Goal: Task Accomplishment & Management: Use online tool/utility

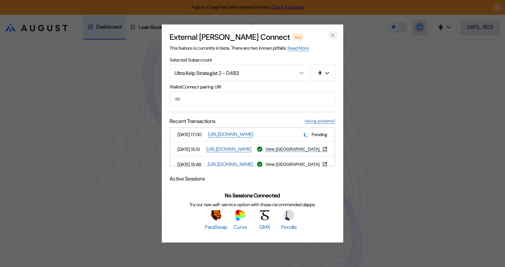
click at [335, 32] on icon "close modal" at bounding box center [332, 35] width 7 height 7
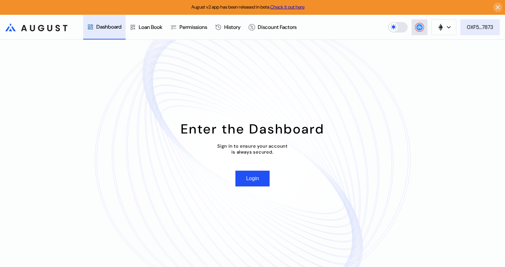
click at [477, 29] on div "0XF5...7873" at bounding box center [480, 27] width 26 height 7
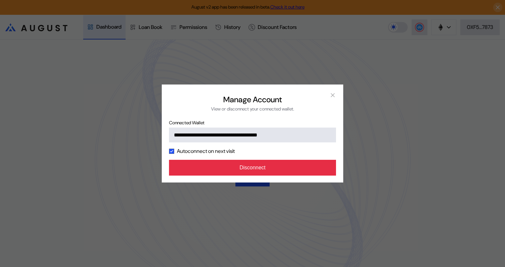
click at [284, 166] on button "Disconnect" at bounding box center [252, 168] width 167 height 16
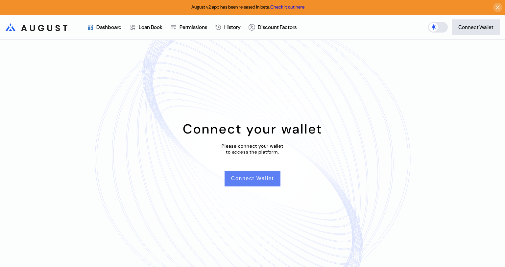
click at [259, 178] on button "Connect Wallet" at bounding box center [253, 179] width 56 height 16
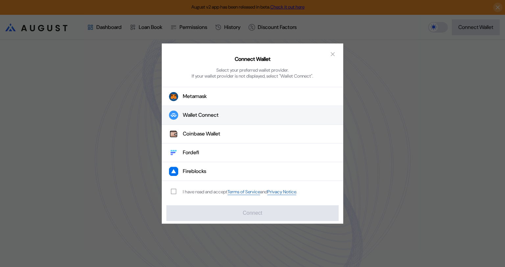
click at [219, 113] on div "Wallet Connect" at bounding box center [201, 115] width 36 height 7
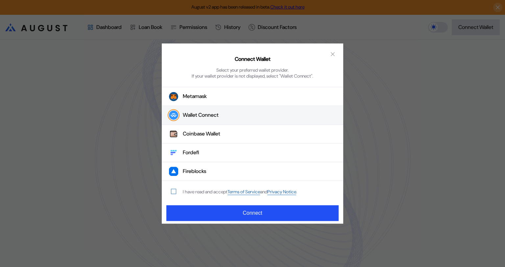
click at [173, 192] on span "modal" at bounding box center [173, 191] width 5 height 5
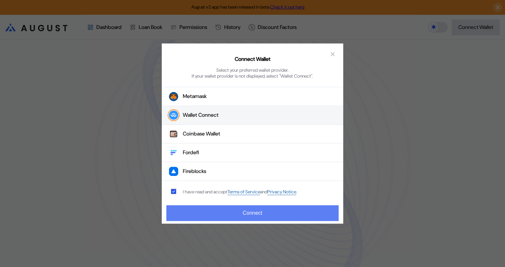
click at [241, 219] on button "Connect" at bounding box center [252, 213] width 172 height 16
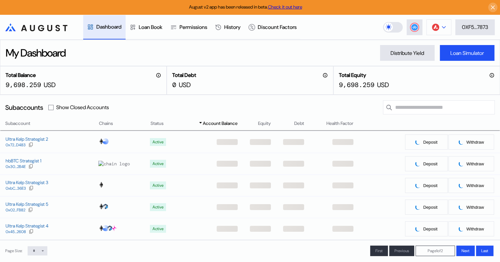
click at [442, 28] on icon at bounding box center [444, 27] width 4 height 3
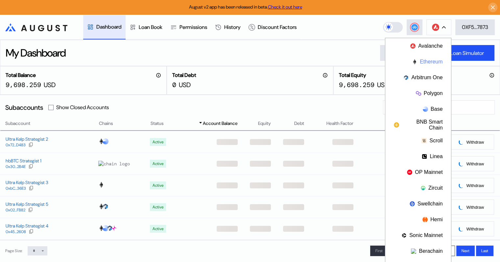
click at [424, 61] on button "Ethereum" at bounding box center [418, 62] width 66 height 16
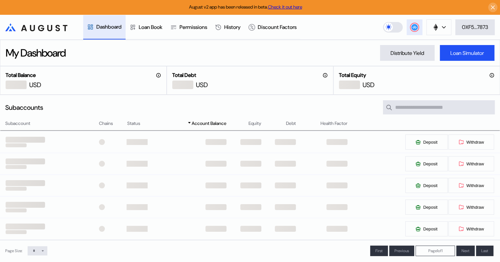
click at [414, 29] on circle at bounding box center [414, 27] width 7 height 7
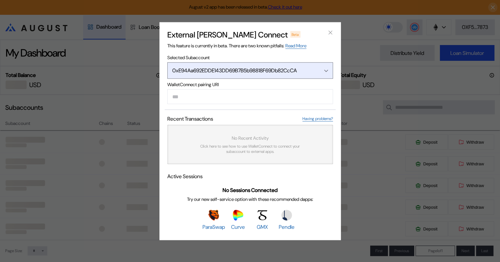
click at [325, 70] on icon "Open menu" at bounding box center [326, 70] width 4 height 3
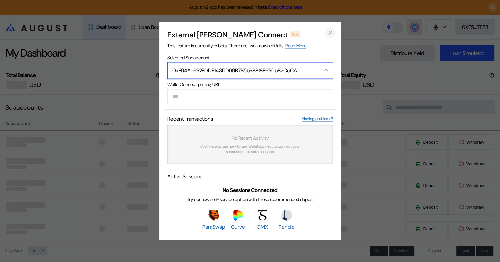
click at [329, 32] on icon "close modal" at bounding box center [330, 32] width 7 height 7
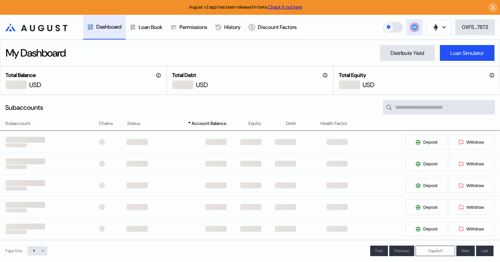
click at [413, 28] on icon at bounding box center [414, 27] width 4 height 3
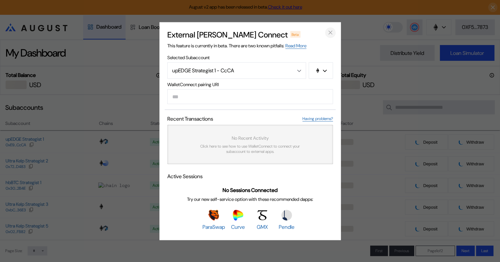
click at [329, 31] on icon "close modal" at bounding box center [330, 32] width 3 height 3
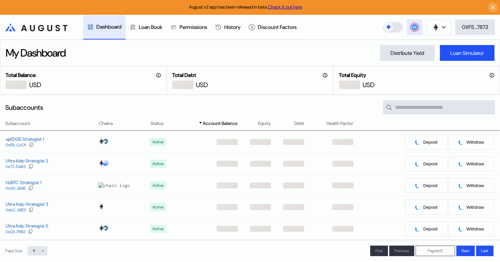
click at [414, 28] on circle at bounding box center [414, 27] width 7 height 7
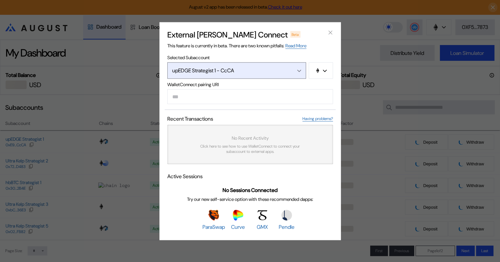
click at [301, 70] on button "upEDGE Strategist 1 - CcCA" at bounding box center [236, 70] width 139 height 16
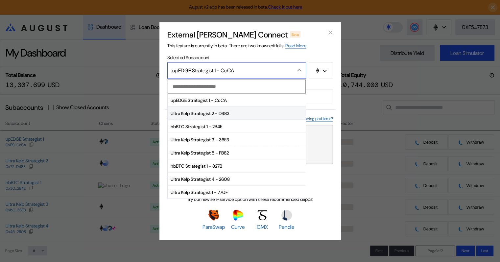
click at [214, 111] on span "Ultra Kelp Strategist 2 - D483" at bounding box center [237, 113] width 138 height 13
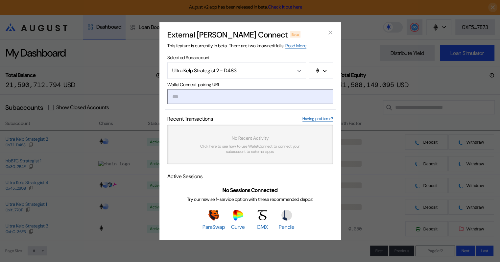
click at [189, 96] on input "modal" at bounding box center [250, 96] width 166 height 15
paste input "**********"
type input "**********"
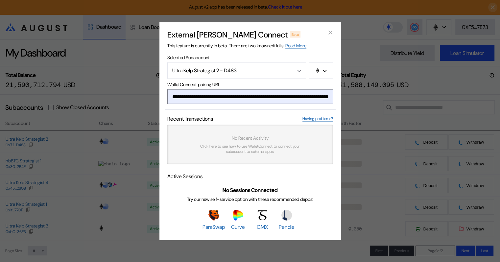
scroll to position [0, 394]
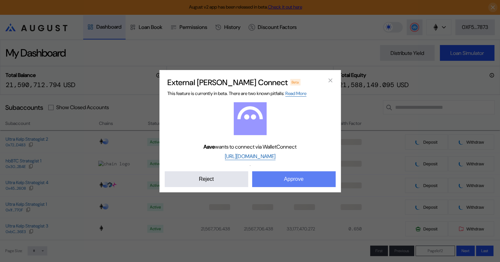
click at [295, 179] on button "Approve" at bounding box center [293, 179] width 83 height 16
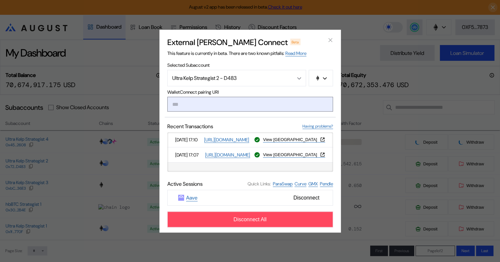
click at [192, 103] on input "modal" at bounding box center [250, 104] width 166 height 15
paste input "**********"
type input "**********"
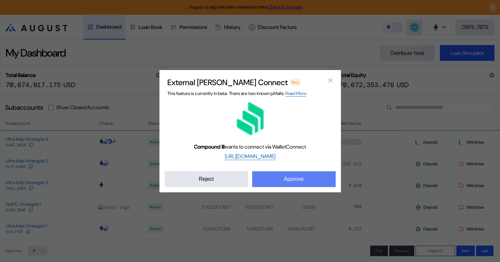
click at [304, 182] on button "Approve" at bounding box center [293, 179] width 83 height 16
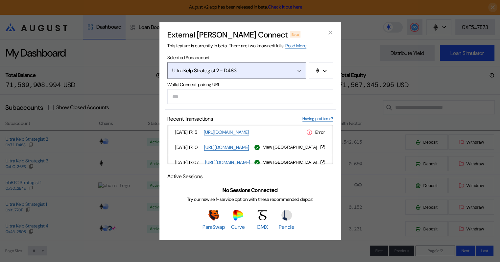
click at [297, 70] on icon "Open menu" at bounding box center [299, 70] width 4 height 3
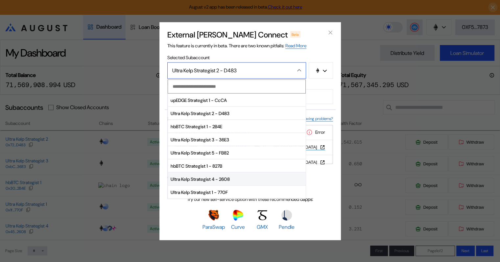
click at [209, 178] on span "Ultra Kelp Strategist 4 - 2608" at bounding box center [237, 179] width 138 height 13
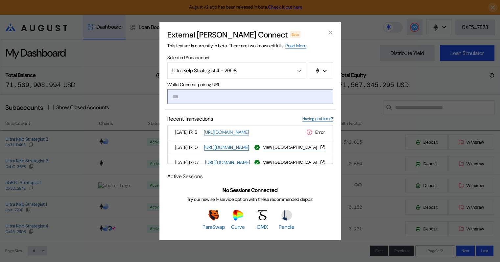
click at [202, 98] on input "modal" at bounding box center [250, 96] width 166 height 15
paste input "**********"
type input "**********"
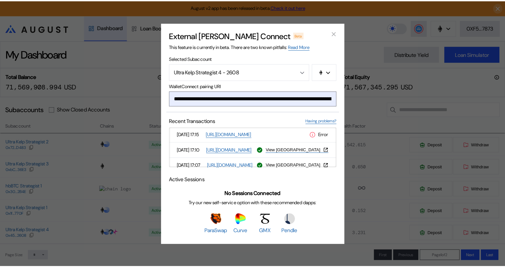
scroll to position [0, 392]
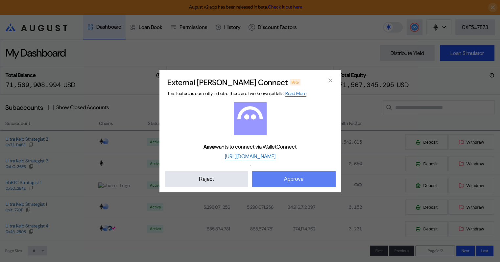
click at [298, 181] on button "Approve" at bounding box center [293, 179] width 83 height 16
